Goal: Task Accomplishment & Management: Manage account settings

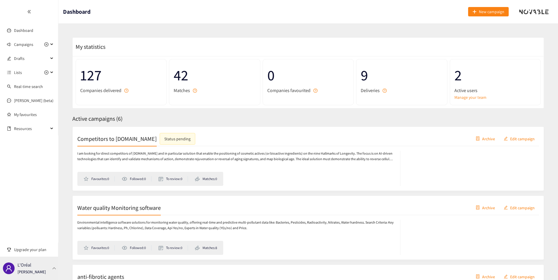
click at [47, 265] on div "L'Oréal Thibaut Jacobs" at bounding box center [29, 267] width 58 height 23
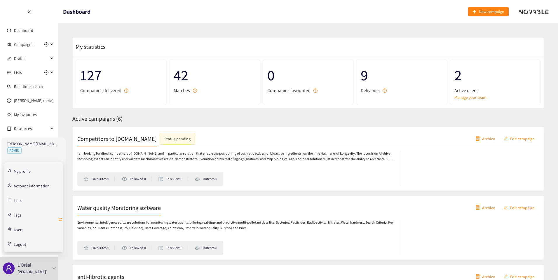
click at [60, 217] on icon "retweet" at bounding box center [60, 219] width 5 height 5
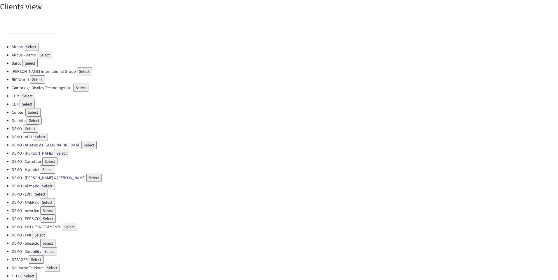
click at [35, 32] on input at bounding box center [33, 30] width 48 height 8
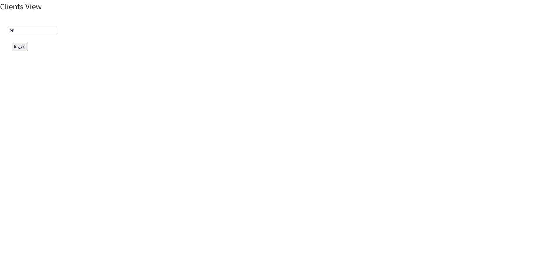
type input "a"
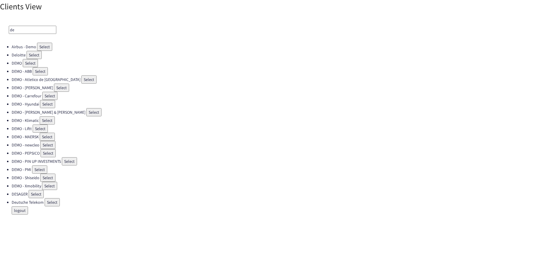
type input "d"
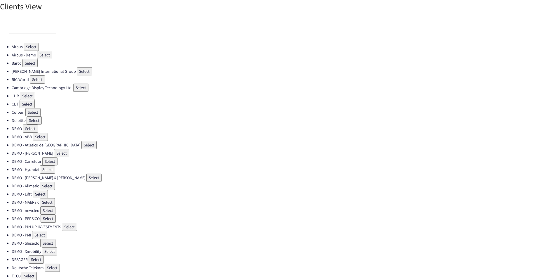
type input "c"
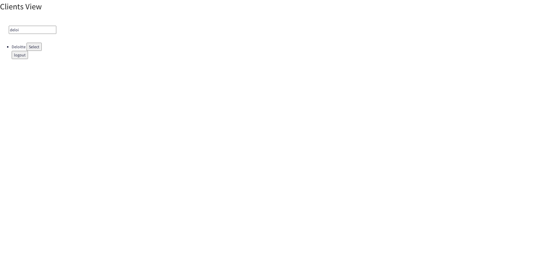
type input "deloi"
click at [30, 47] on button "Select" at bounding box center [34, 47] width 15 height 8
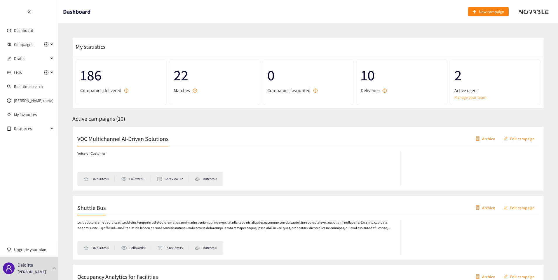
click at [459, 98] on link "Manage your team" at bounding box center [495, 97] width 82 height 6
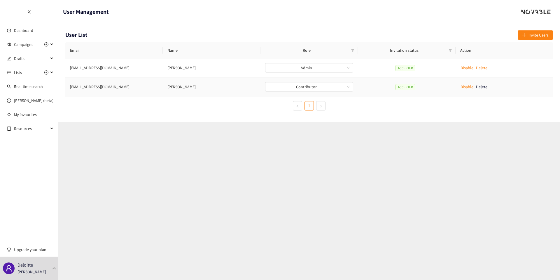
click at [467, 88] on p "Disable" at bounding box center [467, 86] width 13 height 6
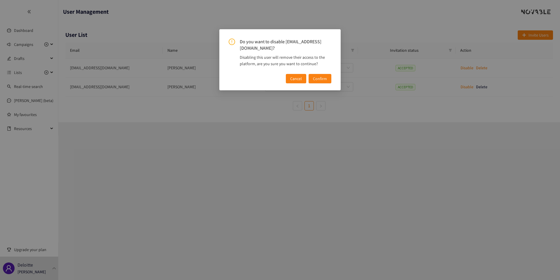
click at [325, 79] on span "Confirm" at bounding box center [320, 78] width 14 height 6
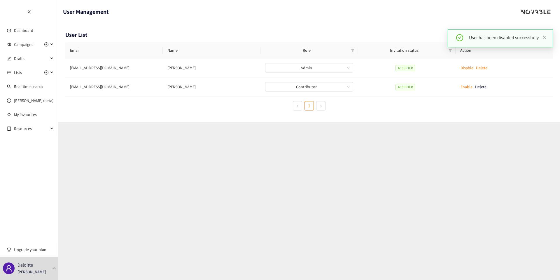
click at [30, 36] on ul "Dashboard Campaigns Drafts Lists Real-time search Scott (beta) My favourites Re…" at bounding box center [29, 67] width 58 height 135
click at [30, 33] on link "Dashboard" at bounding box center [23, 30] width 19 height 5
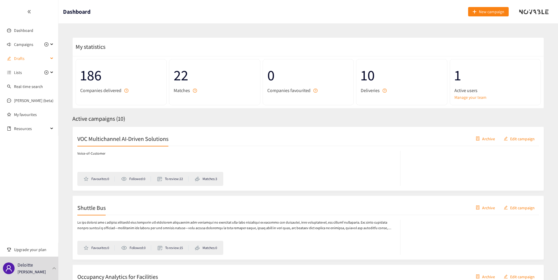
click at [26, 60] on span "Drafts" at bounding box center [31, 59] width 34 height 12
click at [26, 61] on span "Drafts" at bounding box center [31, 59] width 34 height 12
click at [24, 33] on link "Dashboard" at bounding box center [23, 30] width 19 height 5
click at [263, 139] on div "VOC Multichannel AI-Driven Solutions Archive Edit campaign" at bounding box center [308, 138] width 462 height 15
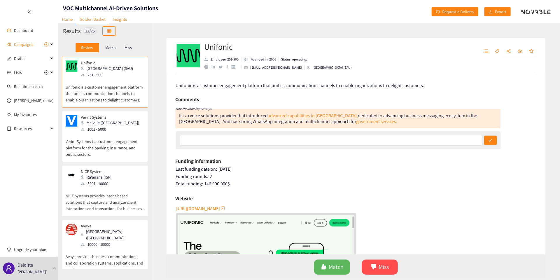
click at [115, 46] on p "Match" at bounding box center [110, 47] width 11 height 5
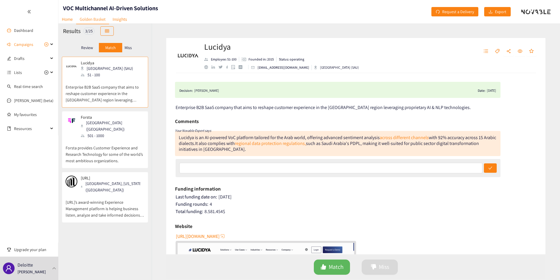
click at [132, 148] on p "Forsta provides Customer Experience and Research Technology for some of the wor…" at bounding box center [105, 151] width 79 height 25
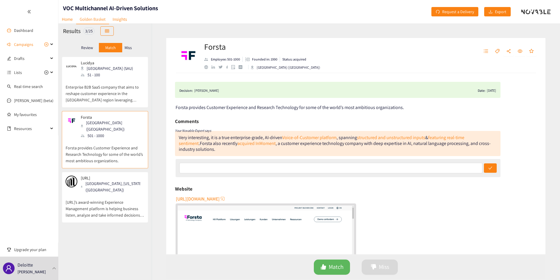
click at [123, 193] on p "XEBO.Ai’s award-winning Experience Management platform is helping business list…" at bounding box center [105, 205] width 79 height 25
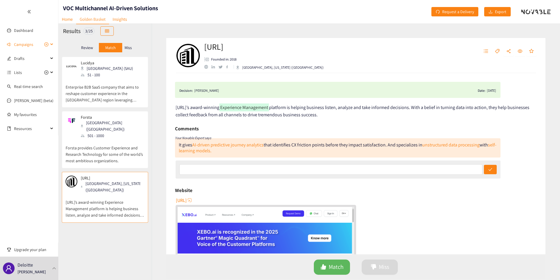
click at [22, 46] on span "Campaigns" at bounding box center [23, 45] width 19 height 12
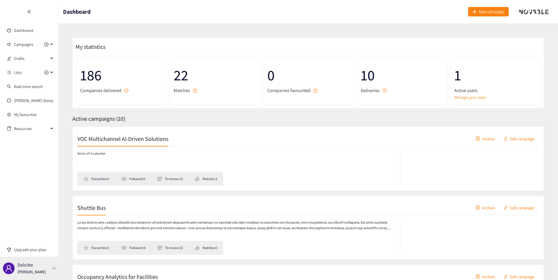
click at [43, 267] on div "Deloitte [PERSON_NAME]" at bounding box center [32, 268] width 28 height 9
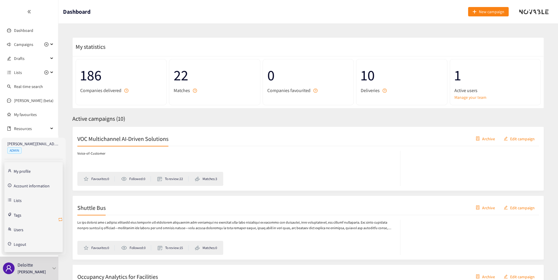
click at [59, 218] on icon "retweet" at bounding box center [60, 219] width 5 height 5
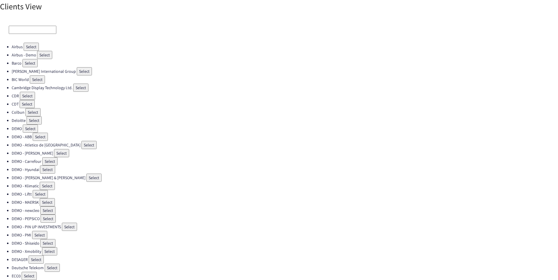
click at [47, 26] on input at bounding box center [33, 30] width 48 height 8
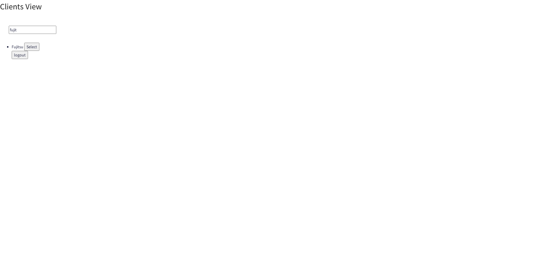
type input "fujit"
click at [32, 46] on button "Select" at bounding box center [31, 47] width 15 height 8
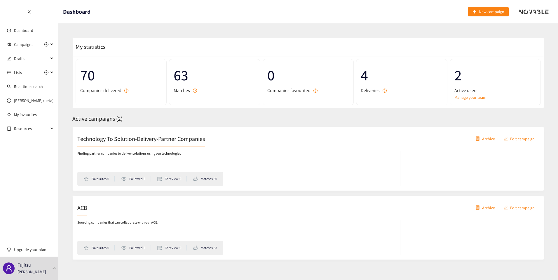
click at [284, 199] on div "ACB Archive Edit campaign Sourcing companies that can collaborate with our ACB.…" at bounding box center [308, 227] width 472 height 64
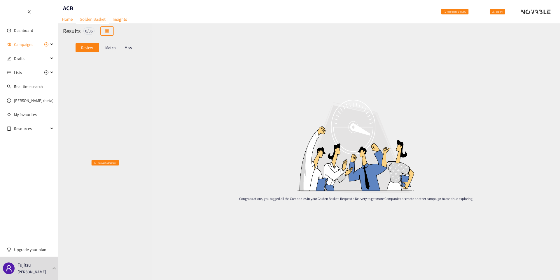
click at [113, 54] on div "Review Match Miss" at bounding box center [104, 48] width 93 height 18
click at [113, 53] on div "Review Match Miss" at bounding box center [105, 47] width 84 height 11
click at [113, 48] on p "Match" at bounding box center [110, 47] width 11 height 5
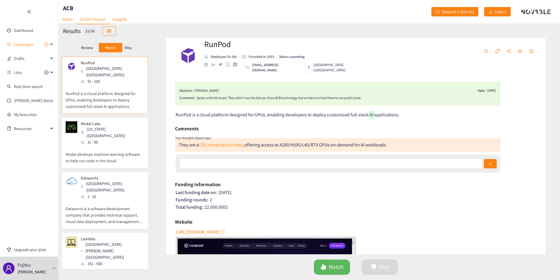
click at [87, 49] on p "Review" at bounding box center [87, 47] width 12 height 5
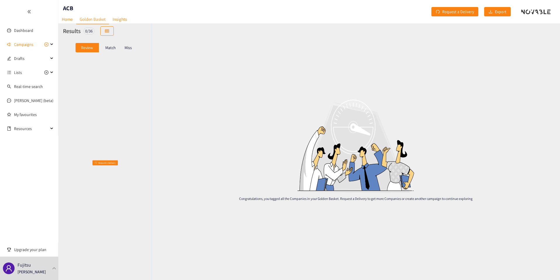
click at [112, 54] on div "Review Match Miss" at bounding box center [104, 48] width 93 height 18
click at [112, 51] on div "Match" at bounding box center [110, 47] width 23 height 9
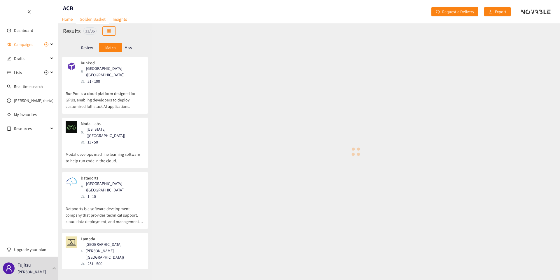
click at [88, 50] on div "Review" at bounding box center [87, 47] width 23 height 9
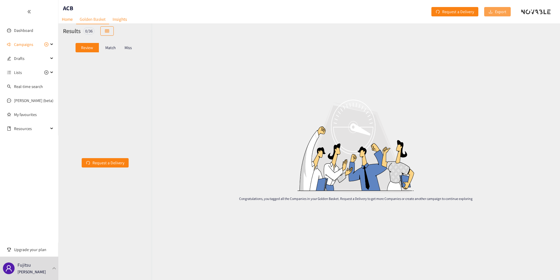
click at [499, 14] on span "Export" at bounding box center [500, 11] width 11 height 6
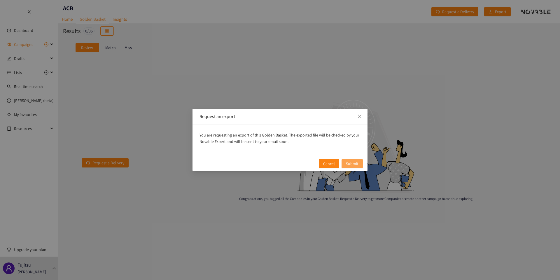
click at [358, 164] on span "Submit" at bounding box center [352, 163] width 13 height 6
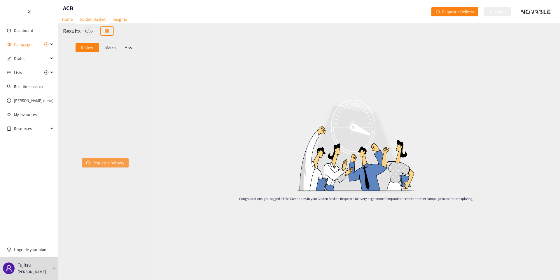
click at [102, 163] on span "Request a Delivery" at bounding box center [109, 162] width 32 height 6
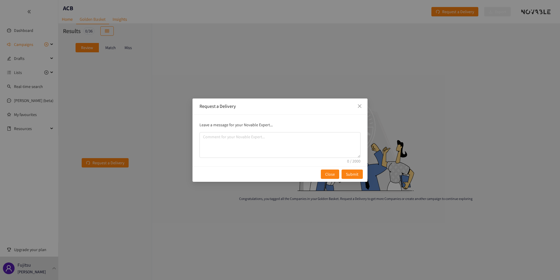
click at [238, 225] on div "Request a Delivery Leave a message for your Novable Expert... Close Submit" at bounding box center [280, 140] width 560 height 280
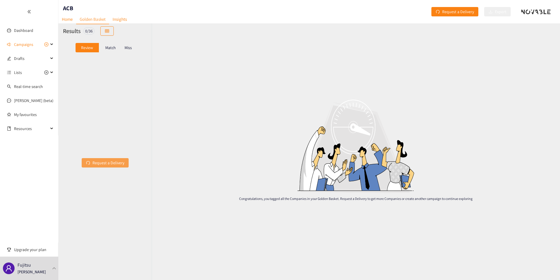
click at [120, 160] on span "Request a Delivery" at bounding box center [109, 162] width 32 height 6
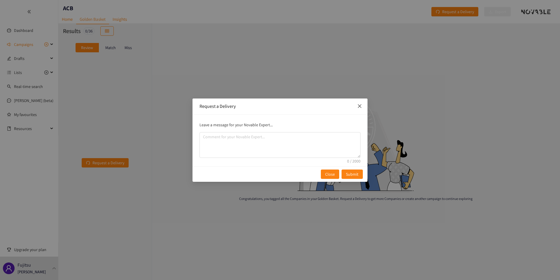
click at [361, 104] on icon "close" at bounding box center [360, 106] width 5 height 5
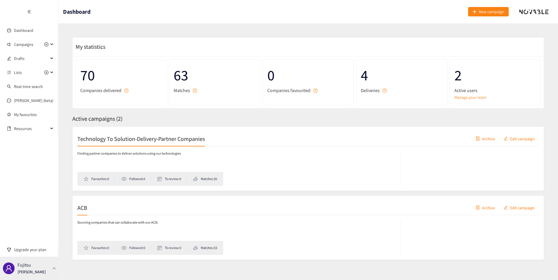
click at [52, 269] on div at bounding box center [54, 267] width 5 height 3
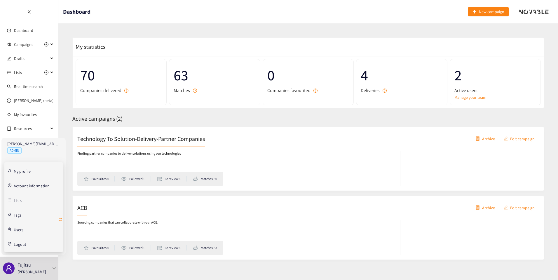
click at [59, 219] on icon "retweet" at bounding box center [60, 219] width 5 height 5
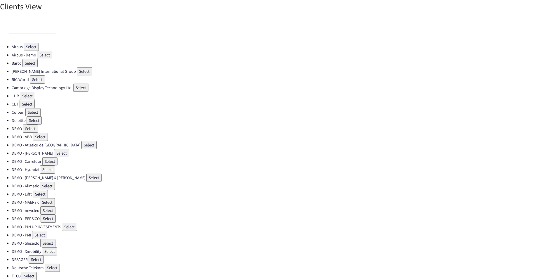
click at [28, 46] on button "Select" at bounding box center [31, 47] width 15 height 8
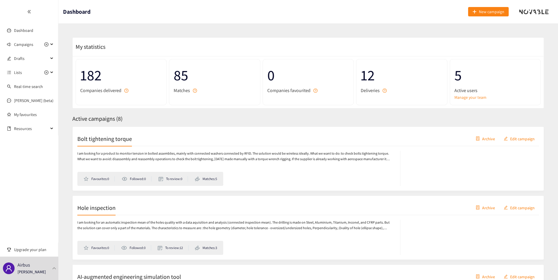
click at [116, 140] on h2 "Bolt tightening torque" at bounding box center [104, 138] width 55 height 8
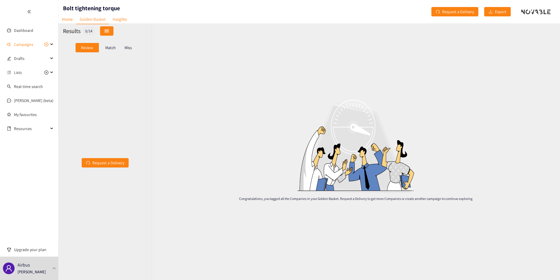
click at [109, 29] on icon "table" at bounding box center [107, 30] width 4 height 3
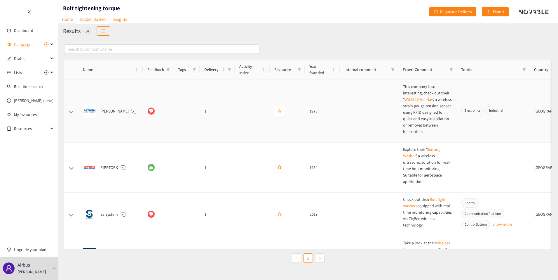
click at [164, 112] on div at bounding box center [158, 110] width 21 height 7
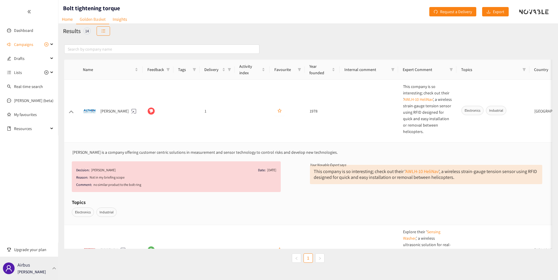
click at [48, 265] on div "Airbus [PERSON_NAME]" at bounding box center [29, 267] width 58 height 23
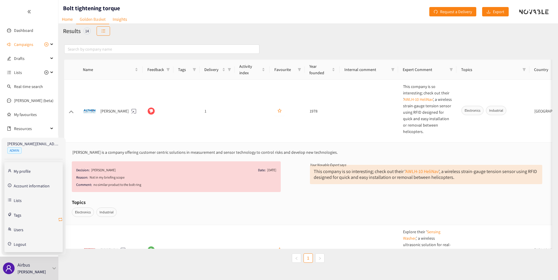
click at [62, 219] on icon "retweet" at bounding box center [61, 219] width 4 height 4
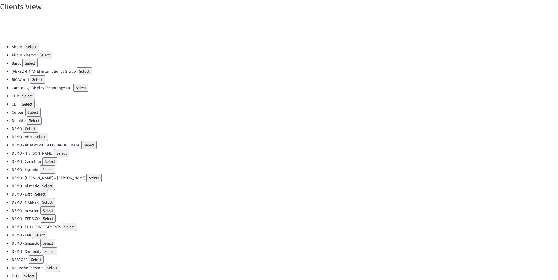
click at [25, 28] on input at bounding box center [33, 30] width 48 height 8
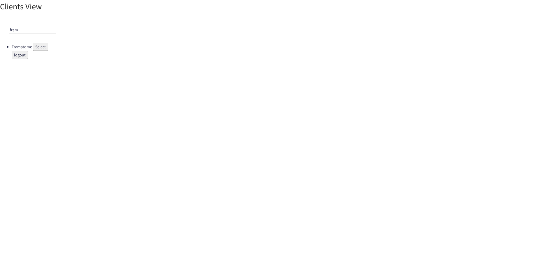
type input "fram"
click at [38, 46] on button "Select" at bounding box center [40, 47] width 15 height 8
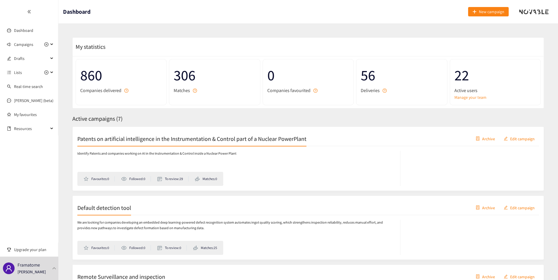
click at [118, 143] on div "Patents on artificial intelligence in the Instrumentation & Control part of a N…" at bounding box center [308, 138] width 462 height 15
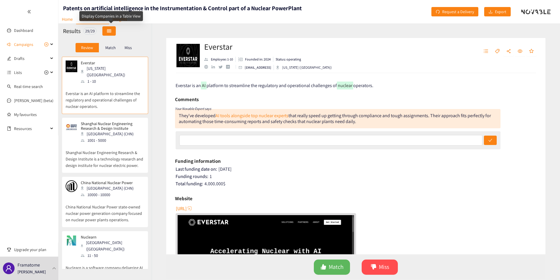
click at [107, 27] on button "button" at bounding box center [108, 30] width 13 height 9
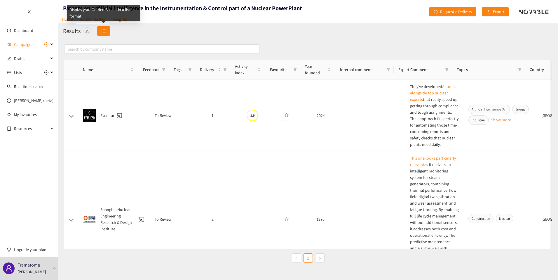
click at [103, 33] on icon "unordered-list" at bounding box center [104, 31] width 4 height 4
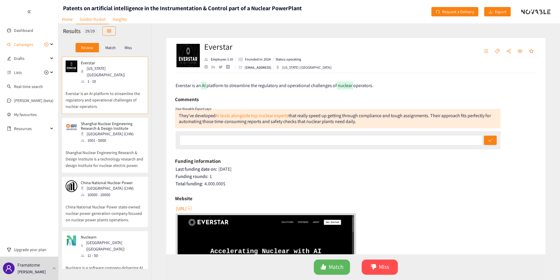
click at [114, 191] on div "10000 - 10000" at bounding box center [109, 194] width 56 height 6
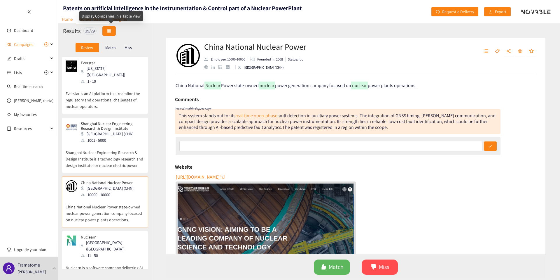
click at [111, 31] on icon "table" at bounding box center [109, 30] width 4 height 3
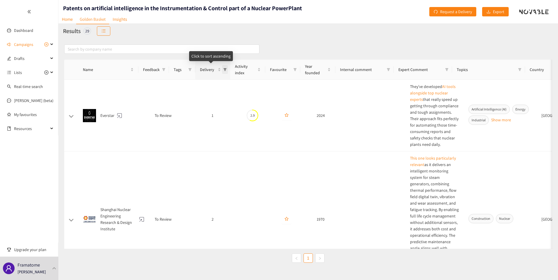
click at [225, 69] on icon "filter" at bounding box center [225, 69] width 3 height 3
click at [176, 103] on input "checkbox" at bounding box center [176, 104] width 5 height 5
checkbox input "true"
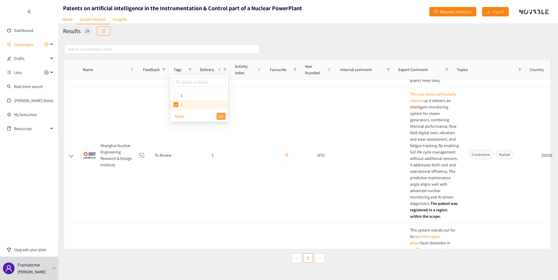
click at [221, 119] on span "OK" at bounding box center [221, 116] width 5 height 6
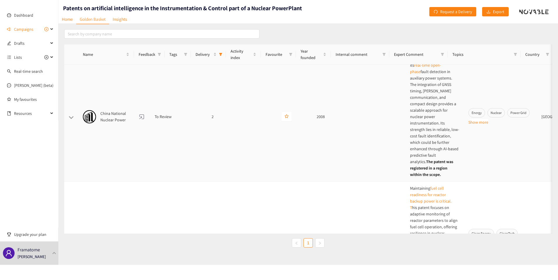
scroll to position [230, 0]
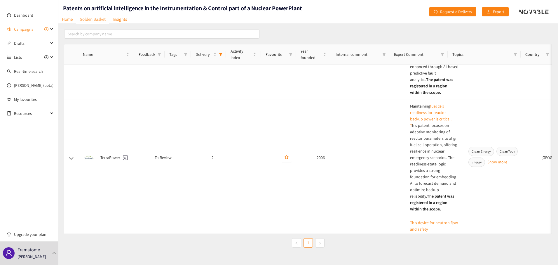
click at [104, 21] on link "Golden Basket" at bounding box center [92, 20] width 33 height 10
click at [75, 23] on link "Home" at bounding box center [67, 19] width 18 height 9
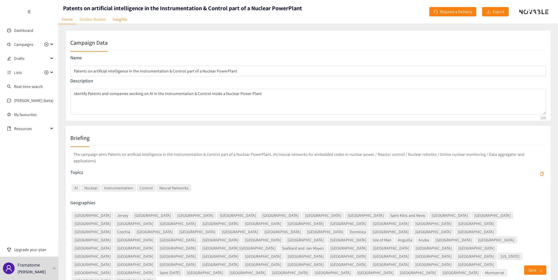
click at [94, 19] on link "Golden Basket" at bounding box center [92, 19] width 33 height 9
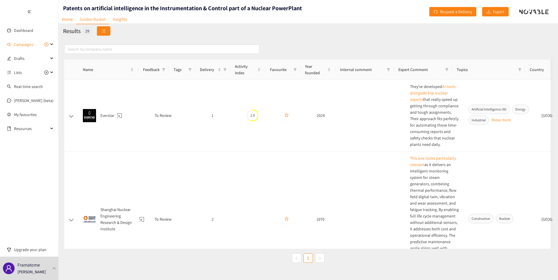
click at [102, 32] on icon "unordered-list" at bounding box center [104, 31] width 4 height 4
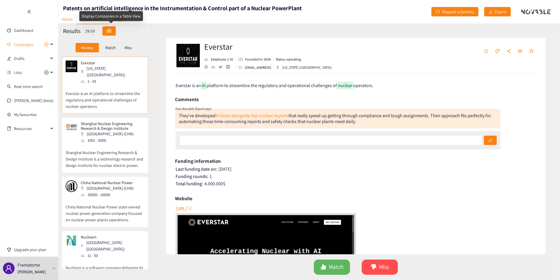
click at [115, 32] on button "button" at bounding box center [108, 30] width 13 height 9
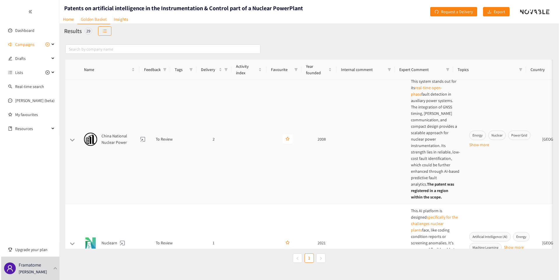
scroll to position [214, 0]
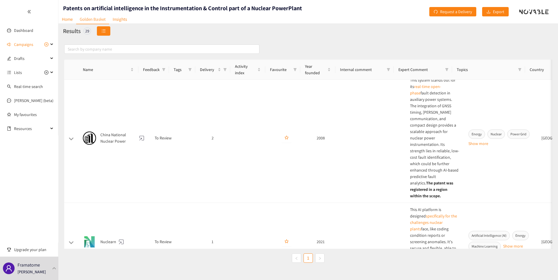
click at [106, 29] on icon "unordered-list" at bounding box center [104, 31] width 4 height 4
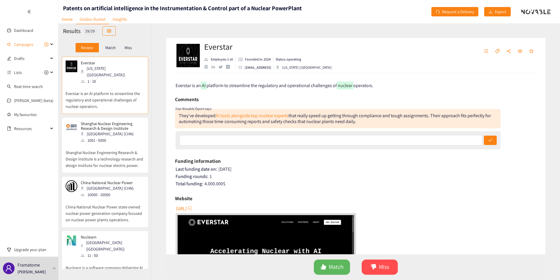
click at [161, 69] on div "Everstar Employee: 1-10 Founded in: 2024 Status: operating [EMAIL_ADDRESS] [US_…" at bounding box center [356, 151] width 409 height 256
